Goal: Information Seeking & Learning: Learn about a topic

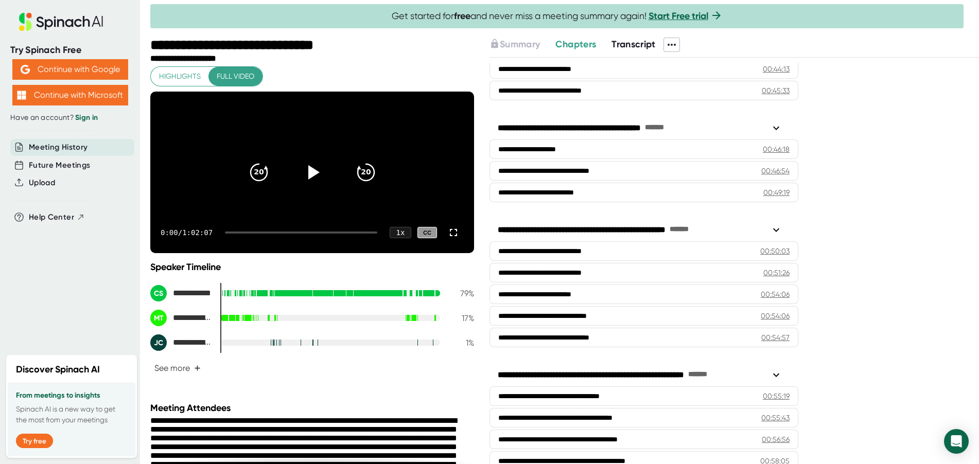
scroll to position [1050, 0]
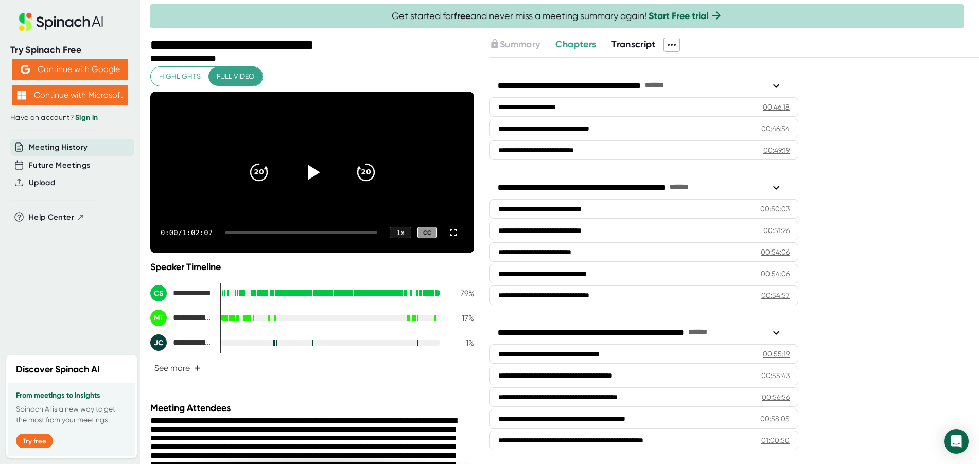
click at [308, 177] on icon at bounding box center [314, 172] width 12 height 15
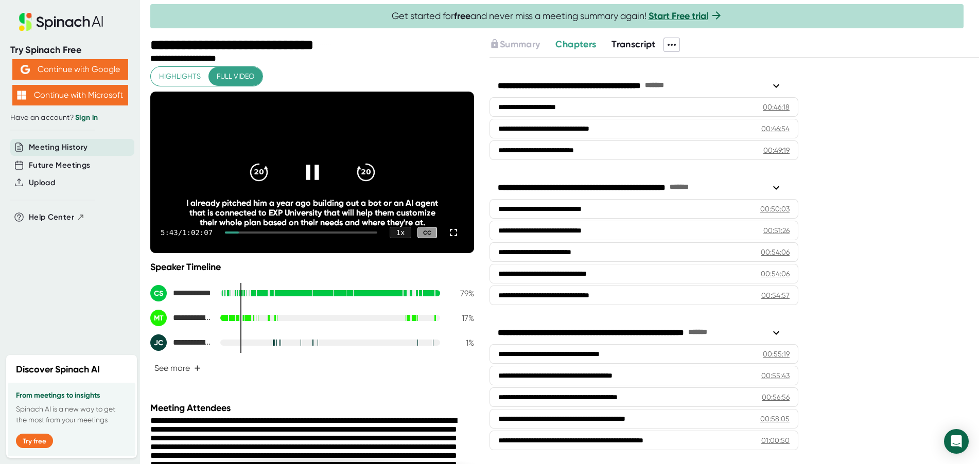
click at [291, 176] on div at bounding box center [312, 172] width 43 height 43
